Goal: Task Accomplishment & Management: Manage account settings

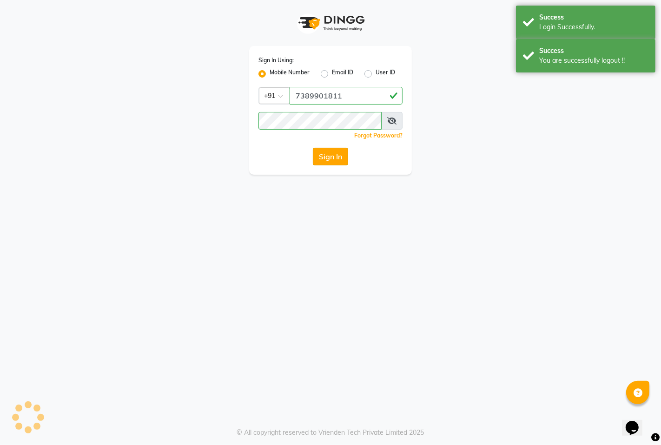
click at [332, 157] on button "Sign In" at bounding box center [330, 157] width 35 height 18
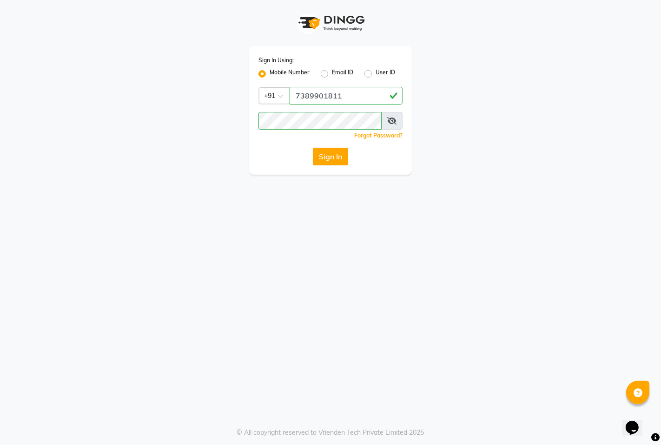
click at [335, 159] on button "Sign In" at bounding box center [330, 157] width 35 height 18
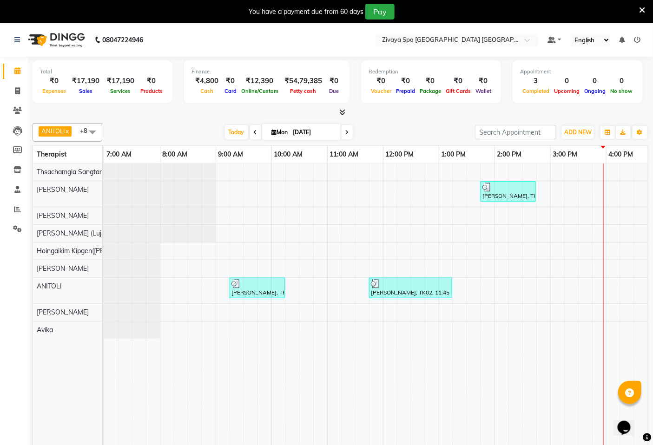
click at [635, 40] on icon at bounding box center [638, 40] width 7 height 7
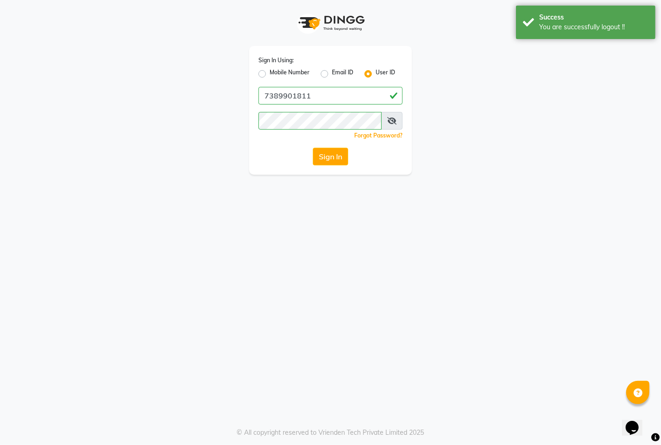
click at [294, 74] on label "Mobile Number" at bounding box center [290, 73] width 40 height 11
click at [276, 74] on input "Mobile Number" at bounding box center [273, 71] width 6 height 6
radio input "true"
radio input "false"
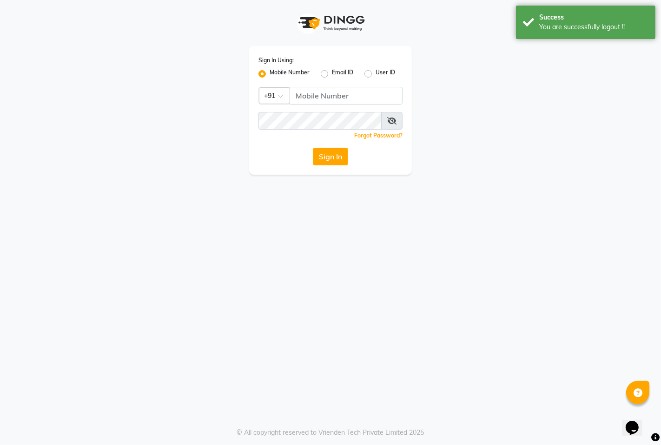
click at [329, 106] on div "Sign In Using: Mobile Number Email ID User ID Country Code × +91 Remember me Fo…" at bounding box center [330, 110] width 163 height 129
click at [335, 96] on input "Username" at bounding box center [346, 96] width 113 height 18
type input "9366908950"
click at [332, 160] on button "Sign In" at bounding box center [330, 157] width 35 height 18
